Goal: Task Accomplishment & Management: Complete application form

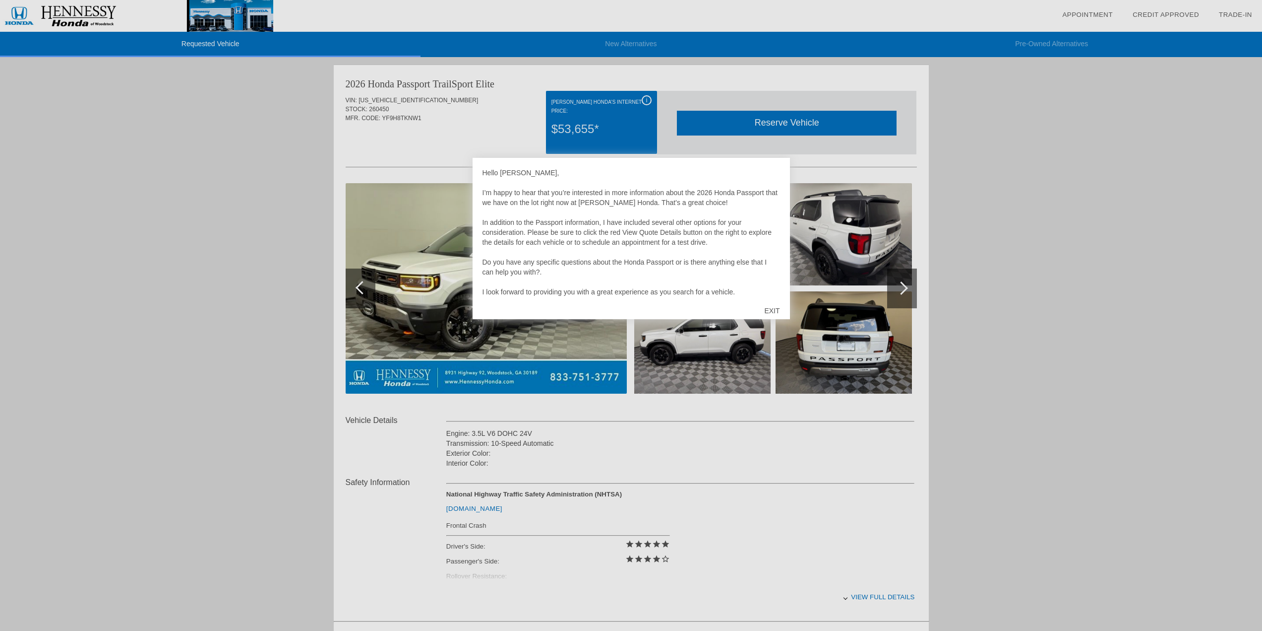
click at [770, 306] on div "EXIT" at bounding box center [772, 311] width 35 height 30
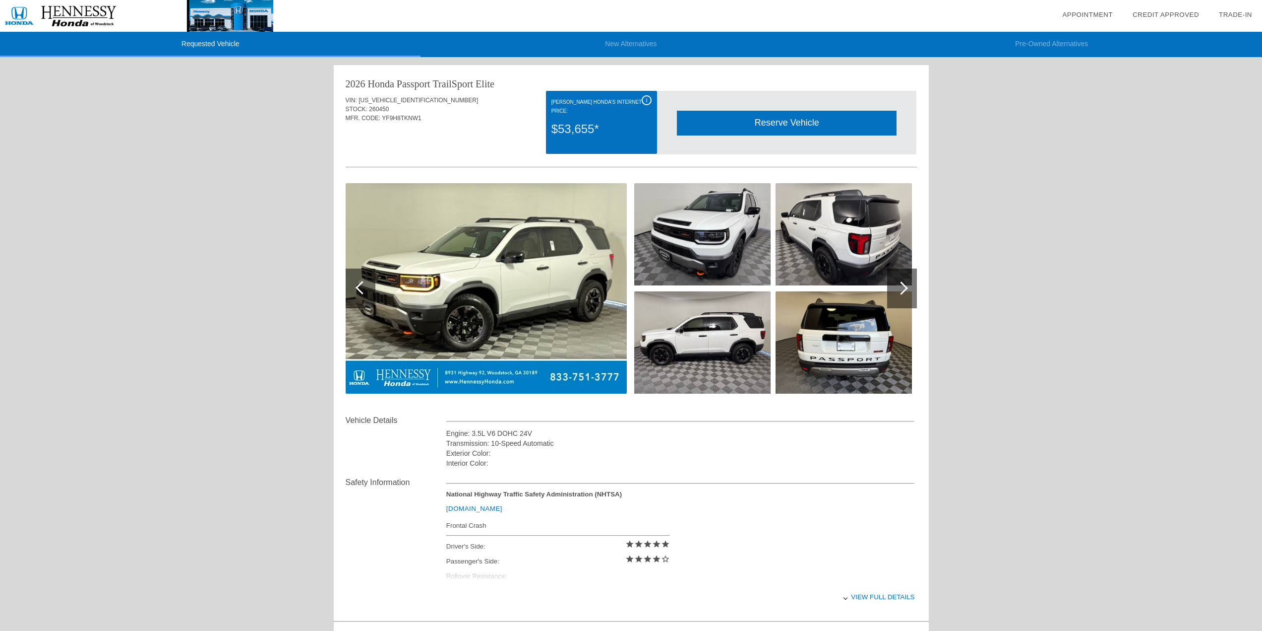
click at [906, 286] on div at bounding box center [901, 287] width 13 height 13
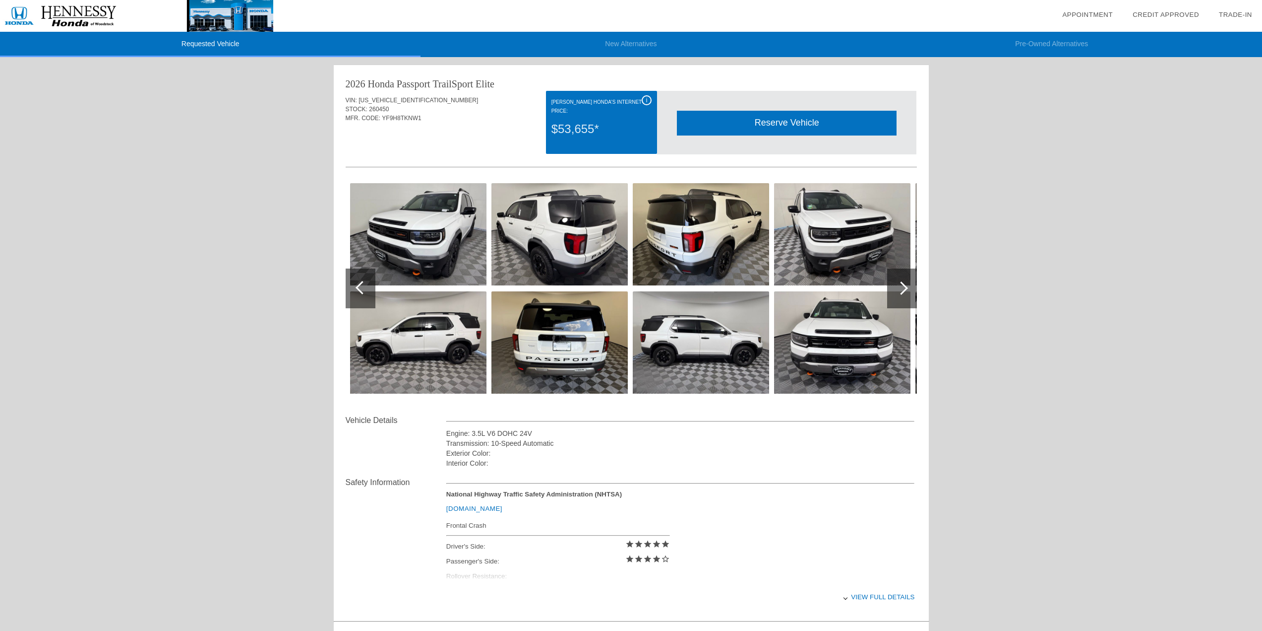
click at [906, 286] on div at bounding box center [901, 287] width 13 height 13
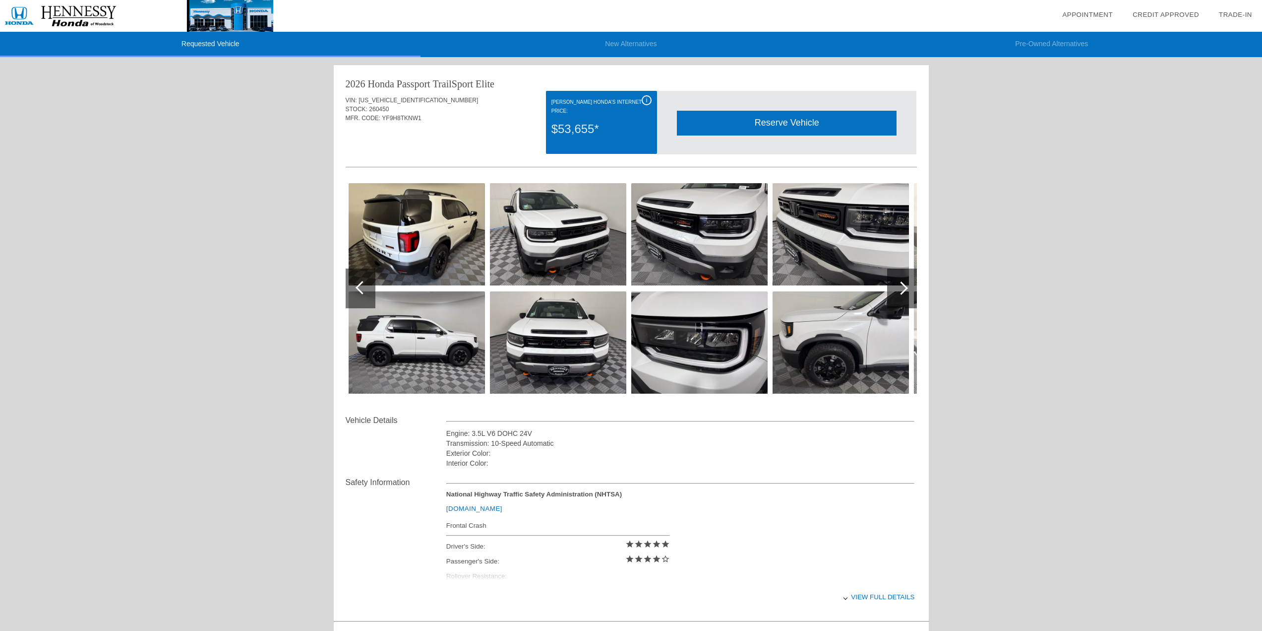
click at [906, 286] on div at bounding box center [901, 287] width 13 height 13
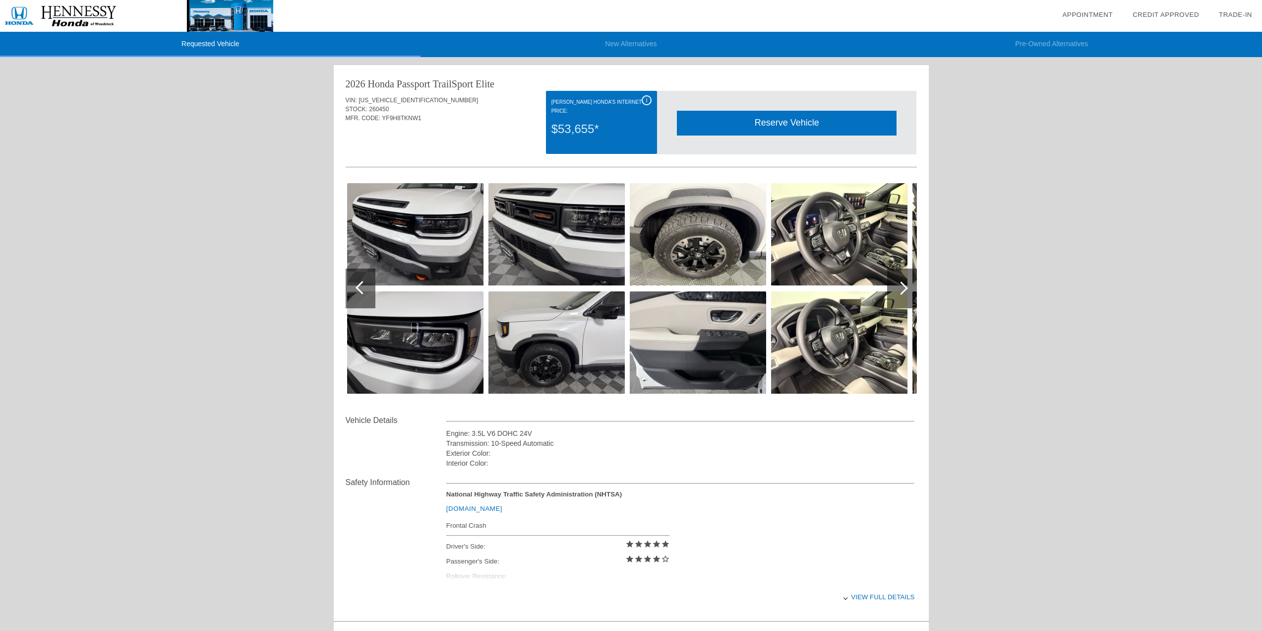
click at [906, 286] on div at bounding box center [901, 287] width 13 height 13
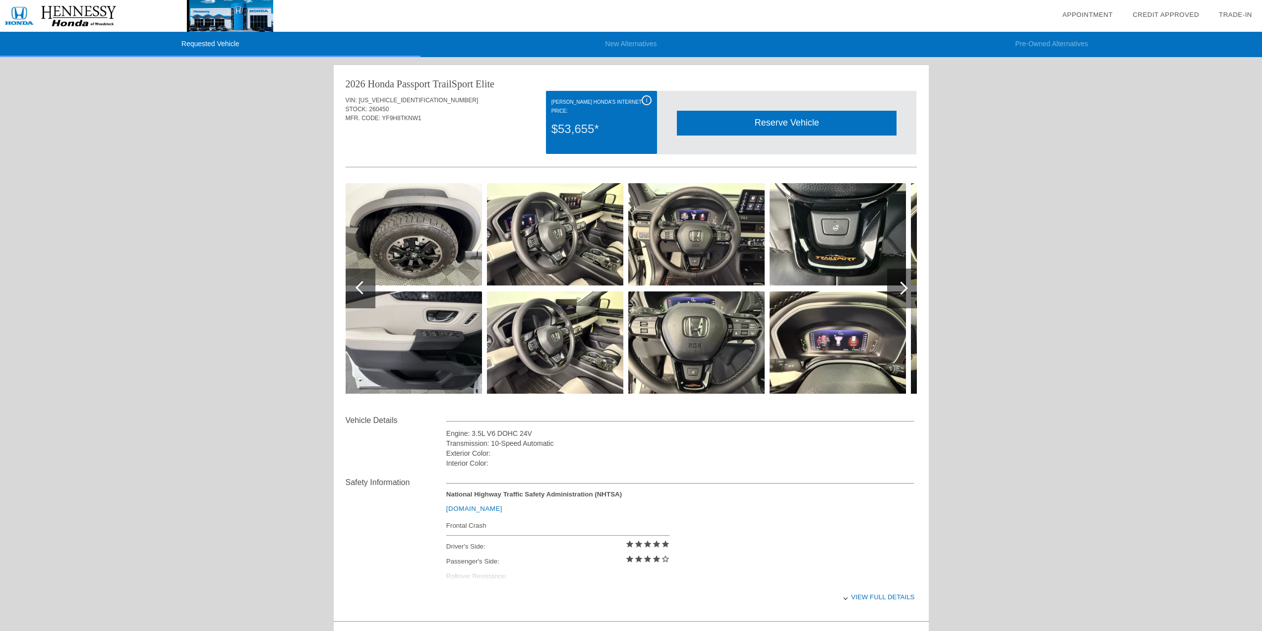
click at [906, 286] on div at bounding box center [901, 287] width 13 height 13
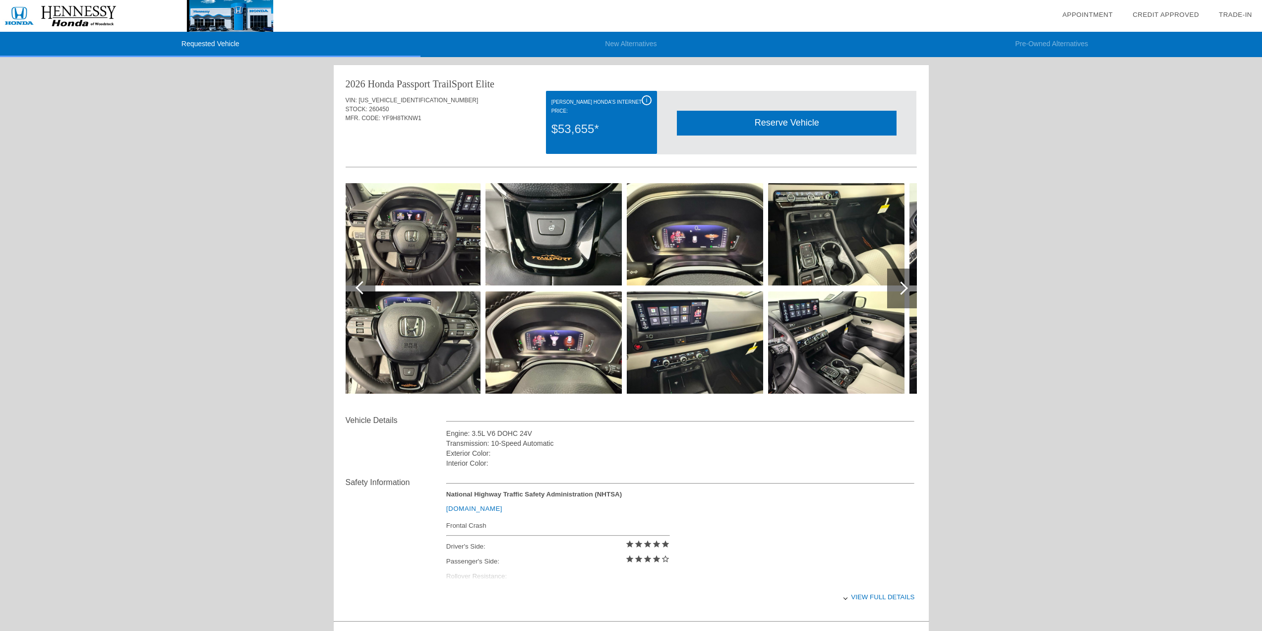
click at [906, 286] on div at bounding box center [901, 287] width 13 height 13
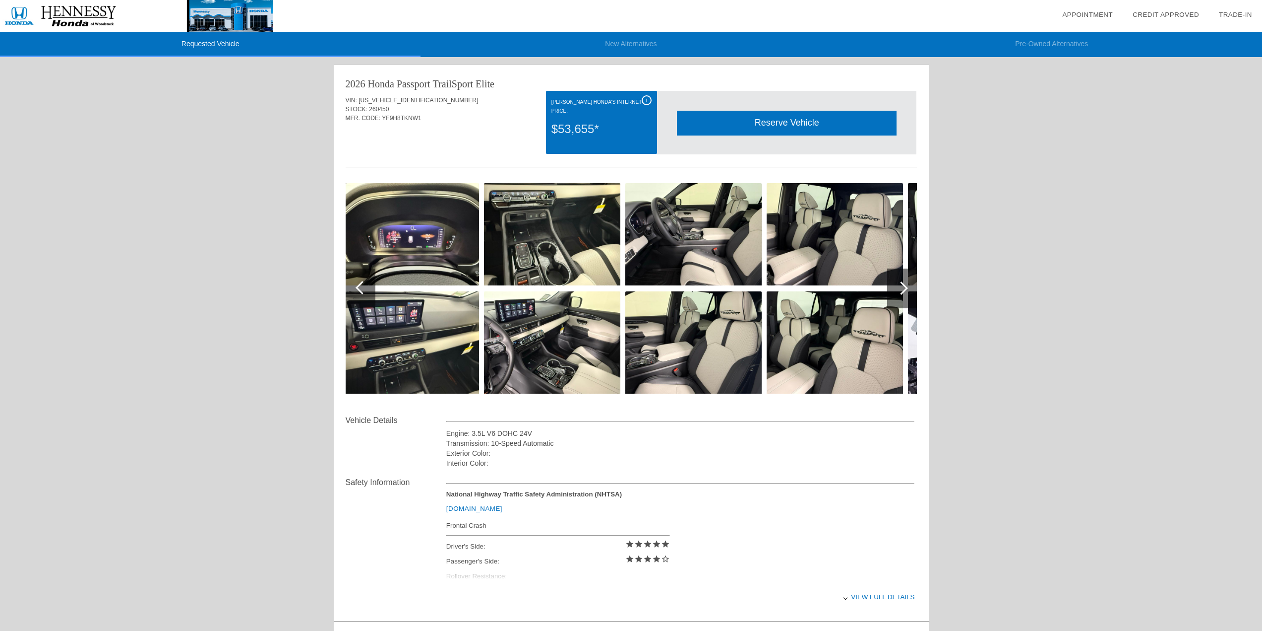
click at [1022, 296] on div "Requested Vehicle New Alternatives Pre-Owned Alternatives date_range Appointmen…" at bounding box center [631, 429] width 1262 height 859
click at [1065, 221] on div "Requested Vehicle New Alternatives Pre-Owned Alternatives date_range Appointmen…" at bounding box center [631, 429] width 1262 height 859
